Goal: Task Accomplishment & Management: Complete application form

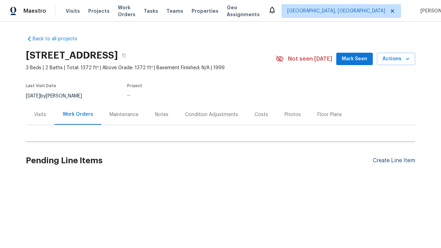
click at [394, 161] on div "Create Line Item" at bounding box center [394, 161] width 42 height 7
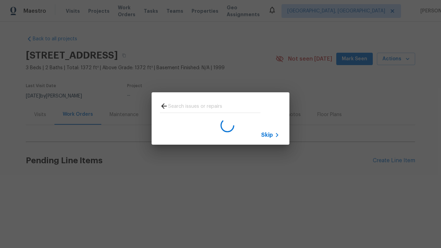
click at [267, 135] on span "Skip" at bounding box center [267, 135] width 12 height 7
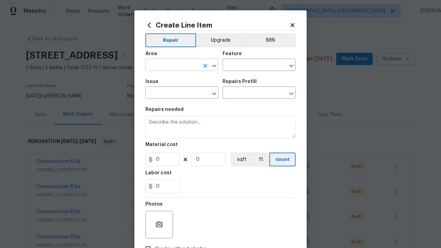
click at [172, 66] on input "text" at bounding box center [172, 65] width 54 height 11
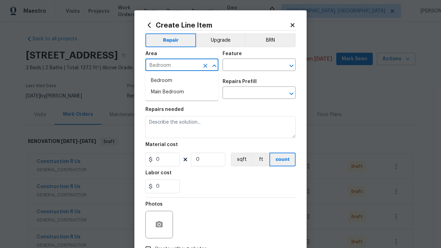
click at [182, 81] on li "Bedroom" at bounding box center [181, 80] width 73 height 11
type input "Bedroom"
click at [250, 66] on input "text" at bounding box center [250, 65] width 54 height 11
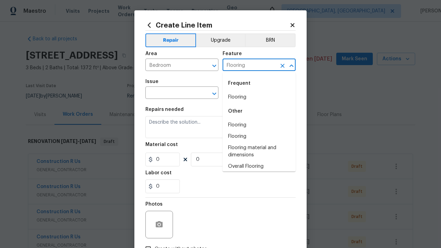
click at [259, 97] on li "Flooring" at bounding box center [259, 97] width 73 height 11
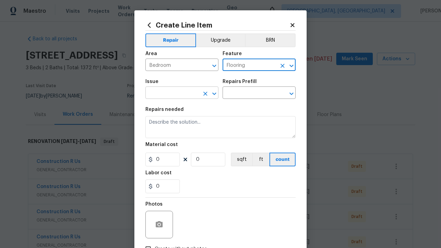
type input "Flooring"
click at [172, 93] on input "text" at bounding box center [172, 93] width 54 height 11
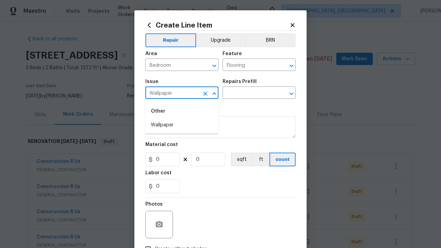
click at [182, 125] on li "Wallpaper" at bounding box center [181, 125] width 73 height 11
type input "Wallpaper"
click at [250, 93] on input "text" at bounding box center [250, 93] width 54 height 11
type input "Walls and Ceiling"
type input "Remove decals $20.00"
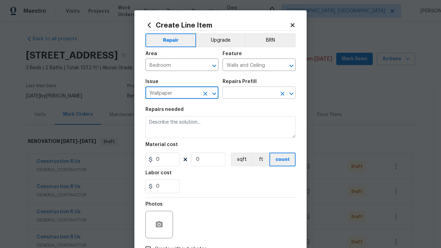
type textarea "Remove decals from door/wall/ceiling"
type input "20"
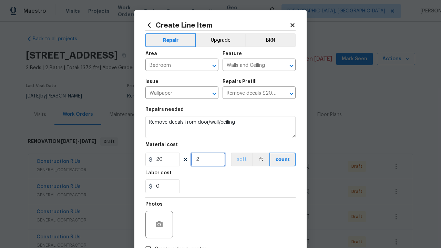
type input "2"
click at [241, 160] on button "sqft" at bounding box center [241, 160] width 21 height 14
click at [148, 243] on input "Create without photos" at bounding box center [148, 249] width 13 height 13
checkbox input "true"
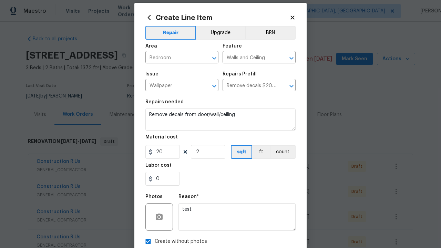
type textarea "test"
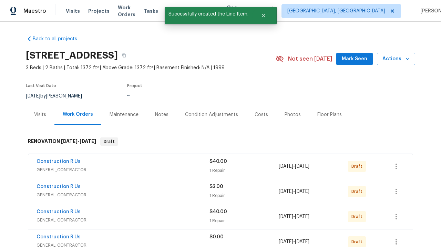
checkbox input "true"
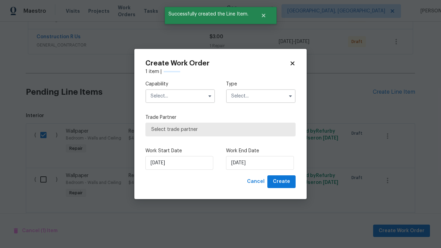
click at [180, 96] on input "text" at bounding box center [180, 96] width 70 height 14
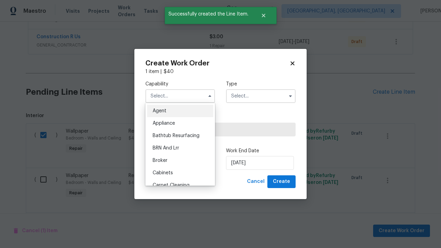
type input "General Contractor"
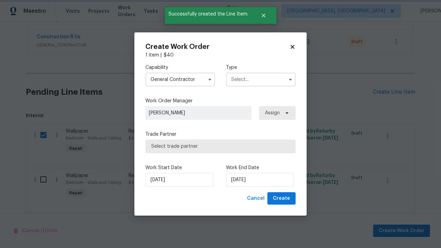
click at [261, 79] on input "text" at bounding box center [261, 80] width 70 height 14
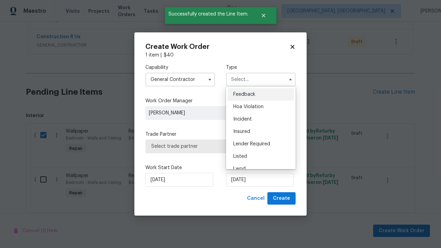
click at [246, 204] on span "Renovation" at bounding box center [246, 206] width 26 height 5
type input "Renovation"
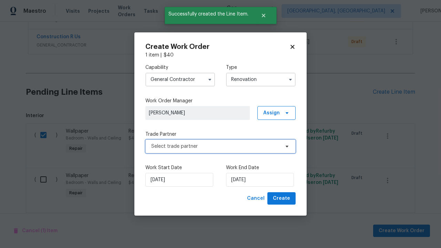
click at [215, 146] on span "Select trade partner" at bounding box center [215, 146] width 129 height 7
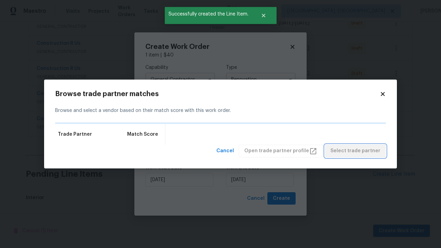
click at [358, 155] on span "Select trade partner" at bounding box center [356, 151] width 50 height 9
click at [282, 199] on span "Create" at bounding box center [281, 198] width 17 height 9
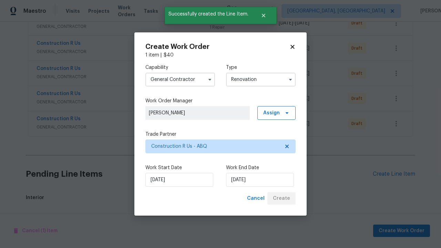
scroll to position [955, 0]
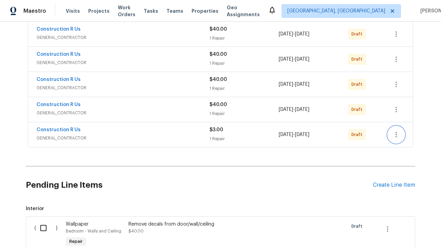
click at [396, 132] on icon "button" at bounding box center [396, 135] width 1 height 6
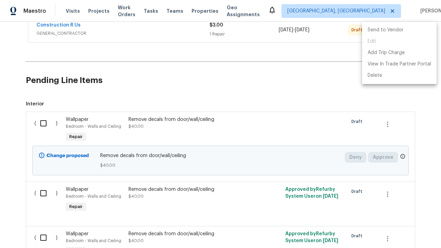
click at [399, 30] on li "Send to Vendor" at bounding box center [399, 29] width 74 height 11
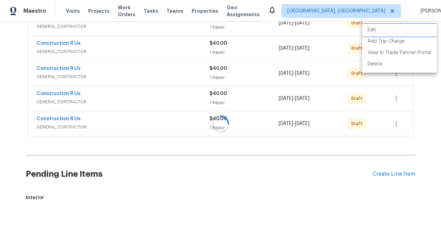
scroll to position [137, 0]
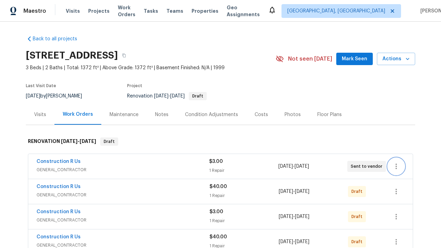
click at [396, 167] on icon "button" at bounding box center [396, 167] width 1 height 6
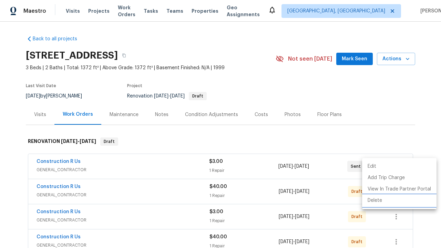
click at [399, 201] on li "Delete" at bounding box center [399, 200] width 74 height 11
